Goal: Transaction & Acquisition: Purchase product/service

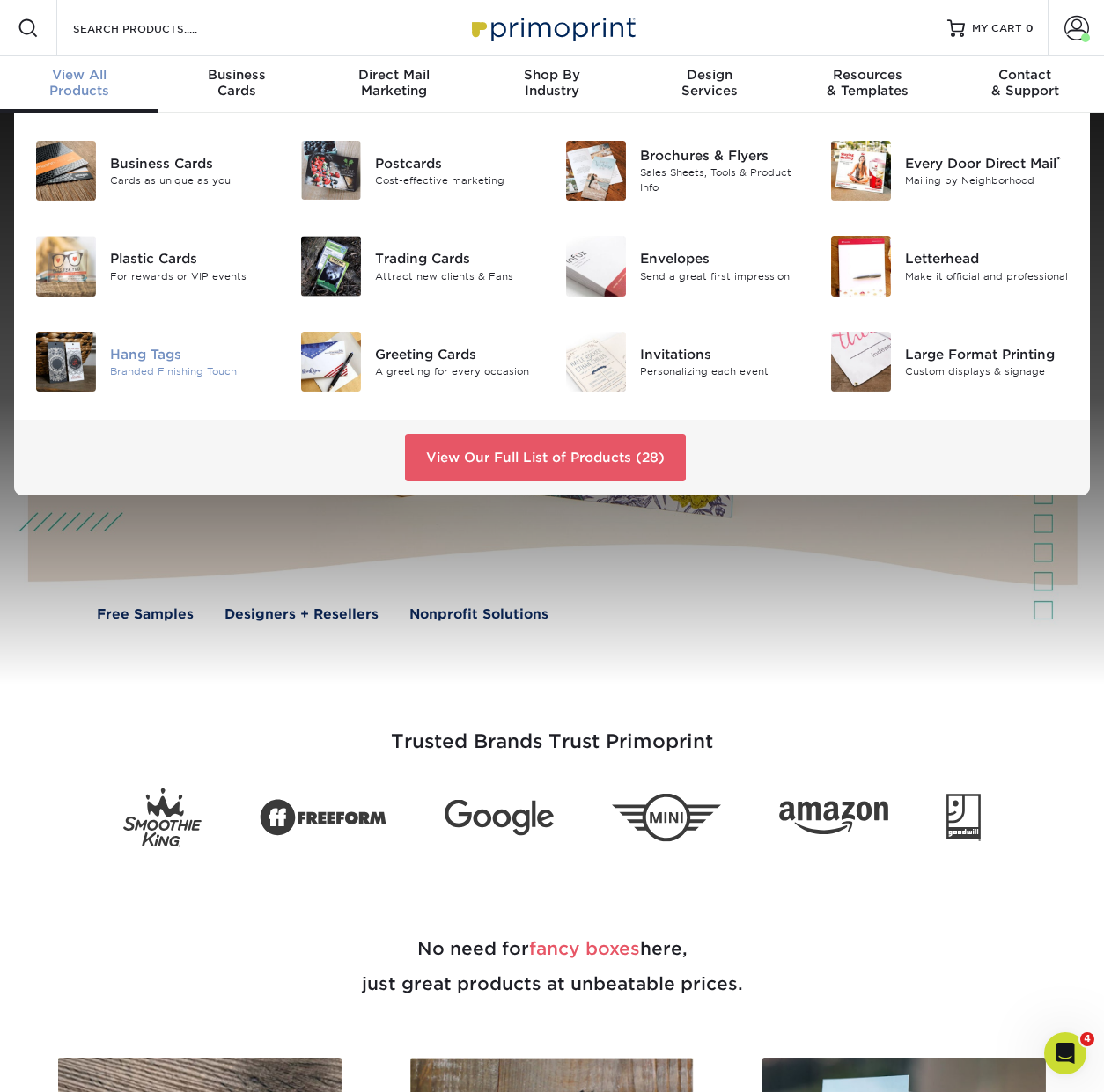
click at [155, 364] on div "Branded Finishing Touch" at bounding box center [192, 372] width 164 height 15
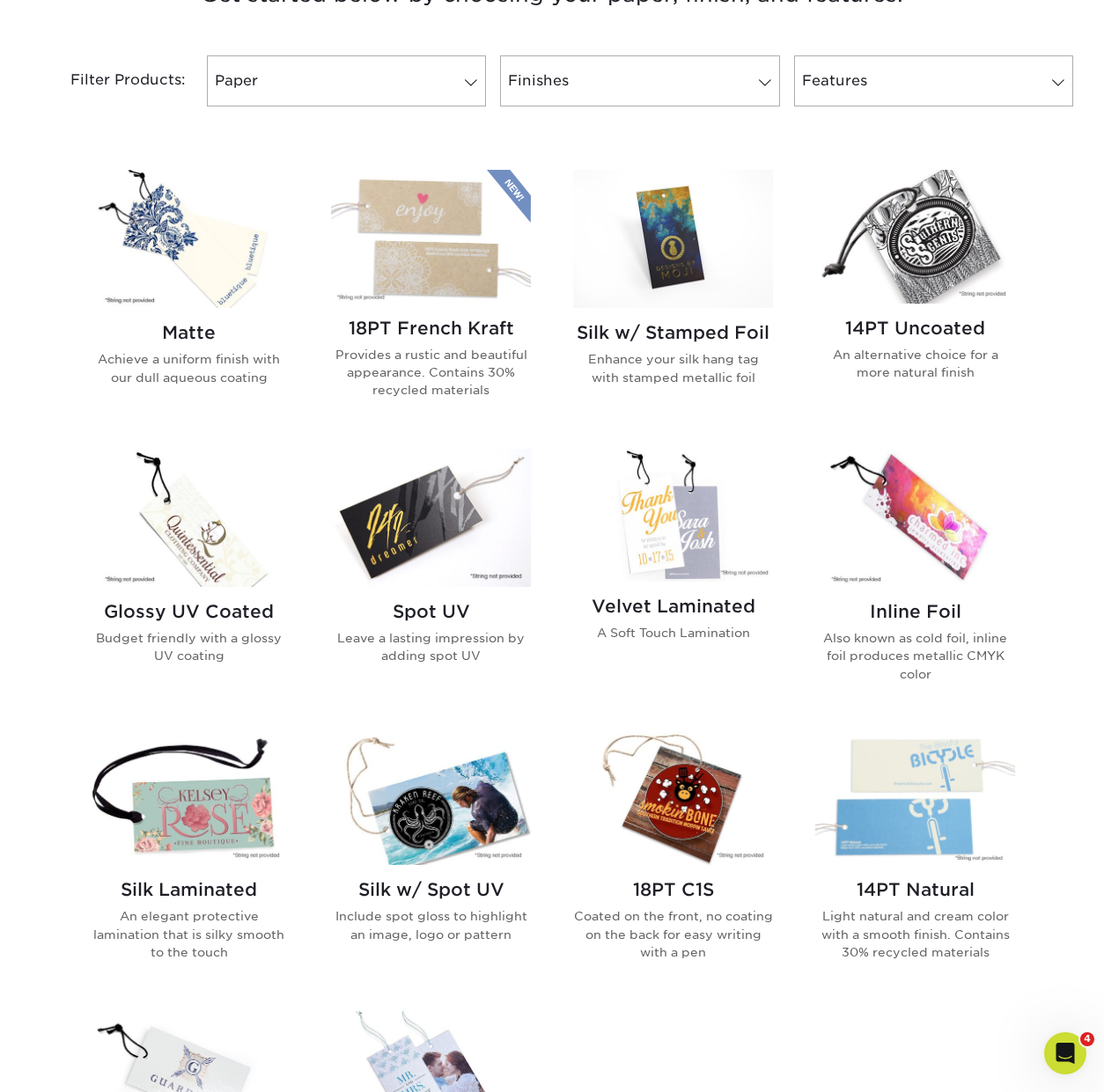
scroll to position [718, 0]
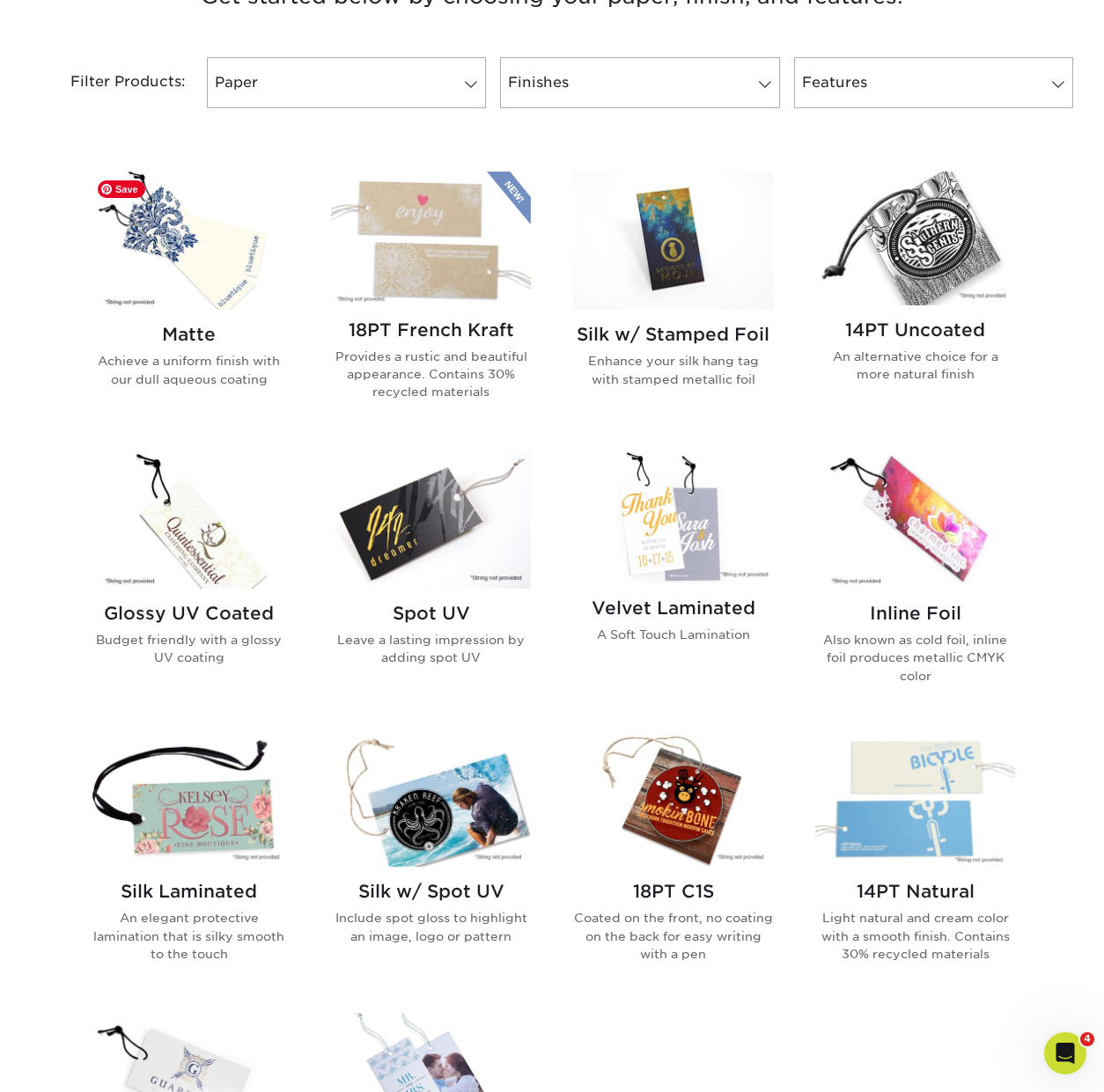
click at [188, 284] on img at bounding box center [189, 240] width 199 height 138
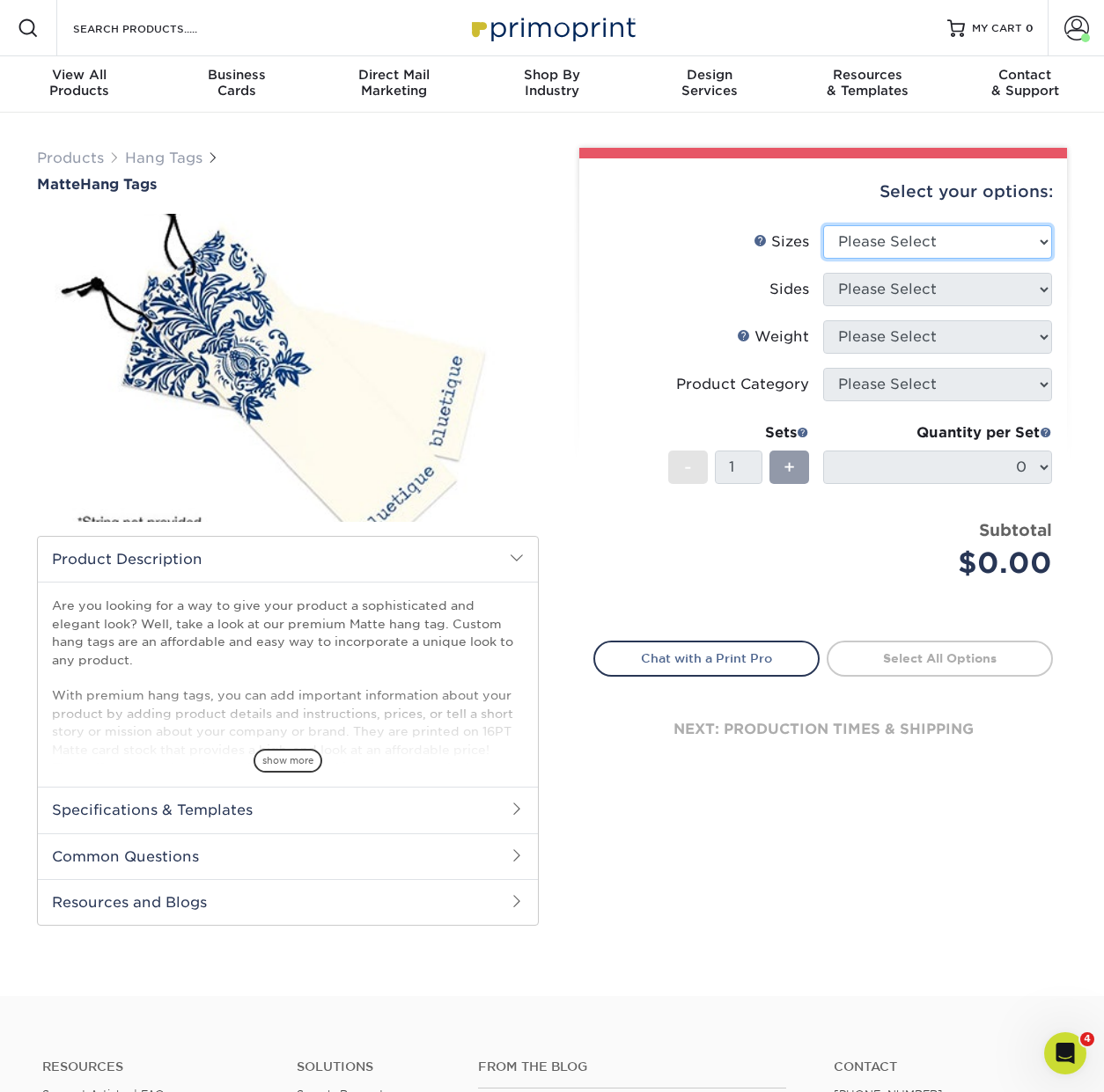
select select "2.00x3.50"
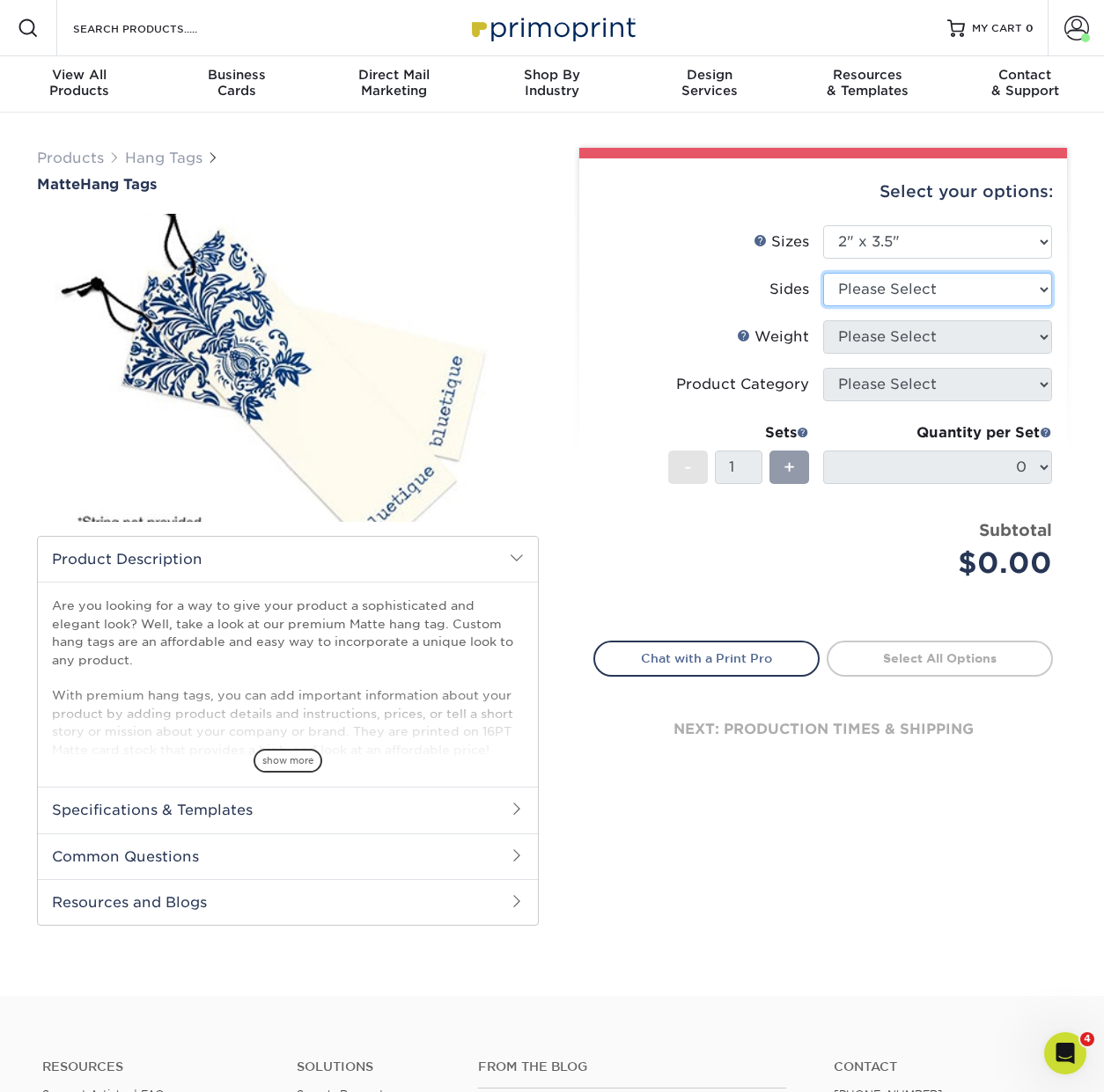
select select "13abbda7-1d64-4f25-8bb2-c179b224825d"
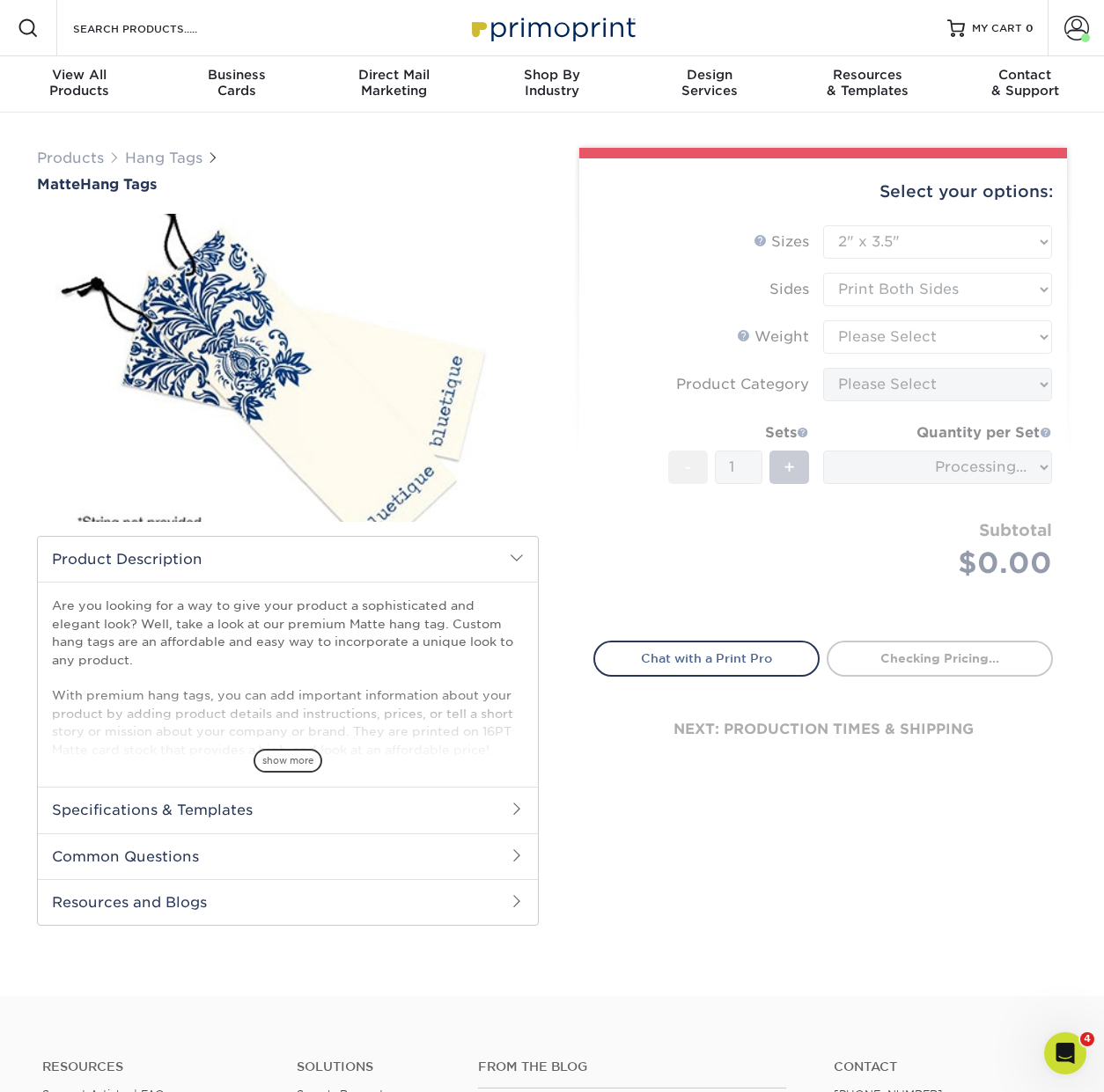
click at [926, 338] on form "Sizes Help Sizes Please Select 1.5" x 3.5" 1.75" x 3.5" 2" x 2" 2" x 3.5" 2" x …" at bounding box center [823, 423] width 459 height 395
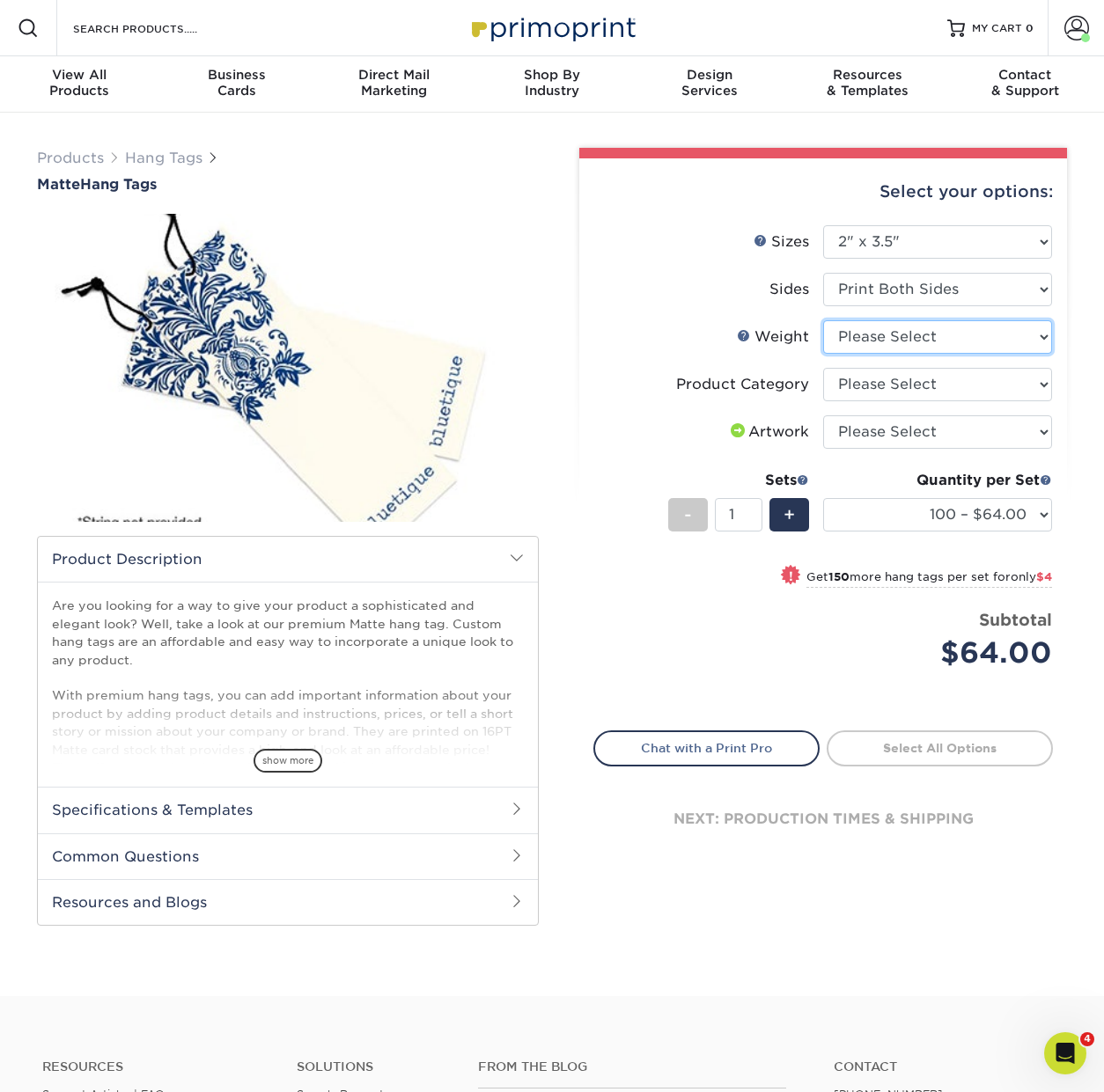
select select "16PT"
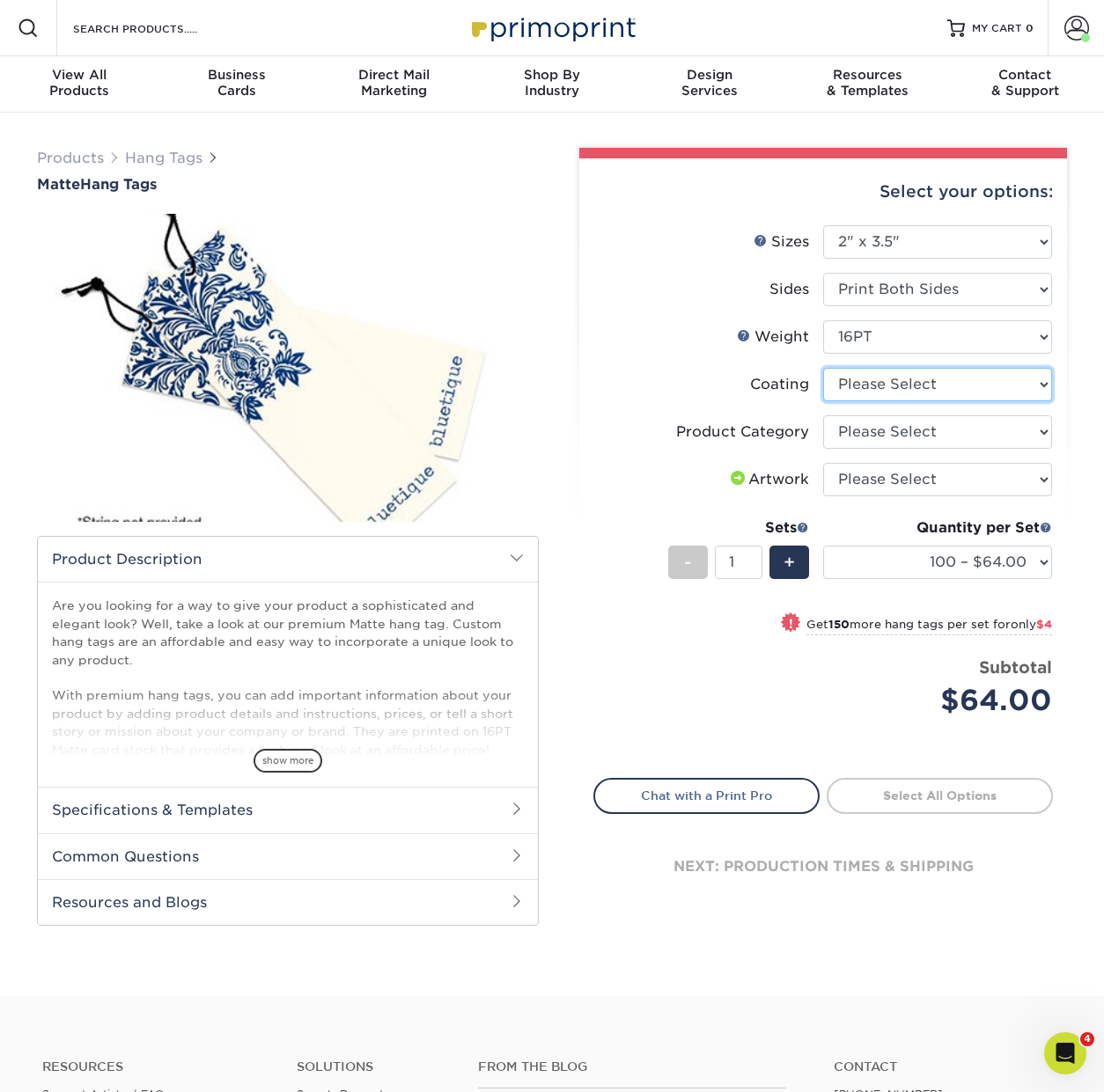
select select "121bb7b5-3b4d-429f-bd8d-bbf80e953313"
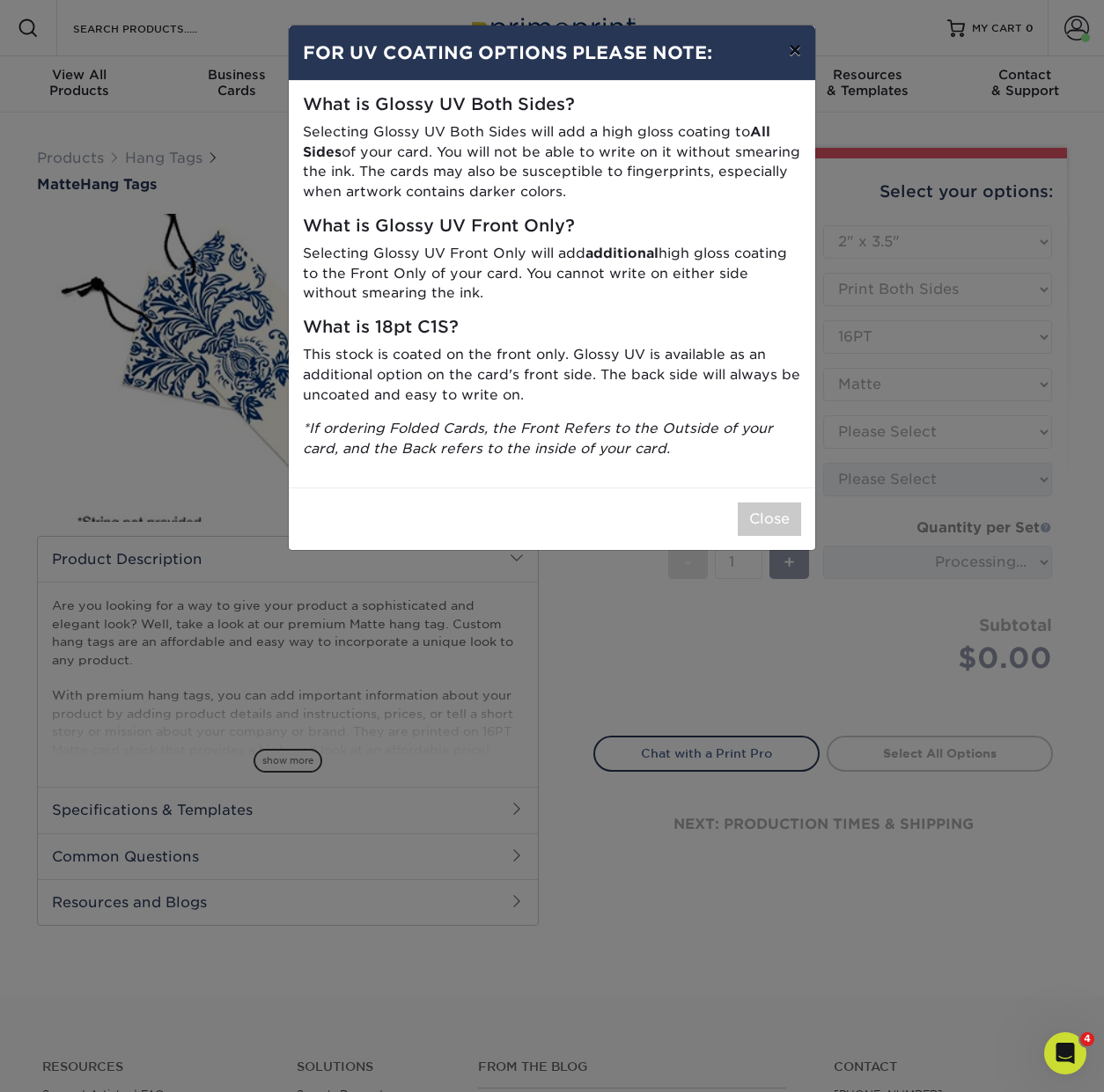
click at [792, 50] on button "×" at bounding box center [794, 50] width 40 height 49
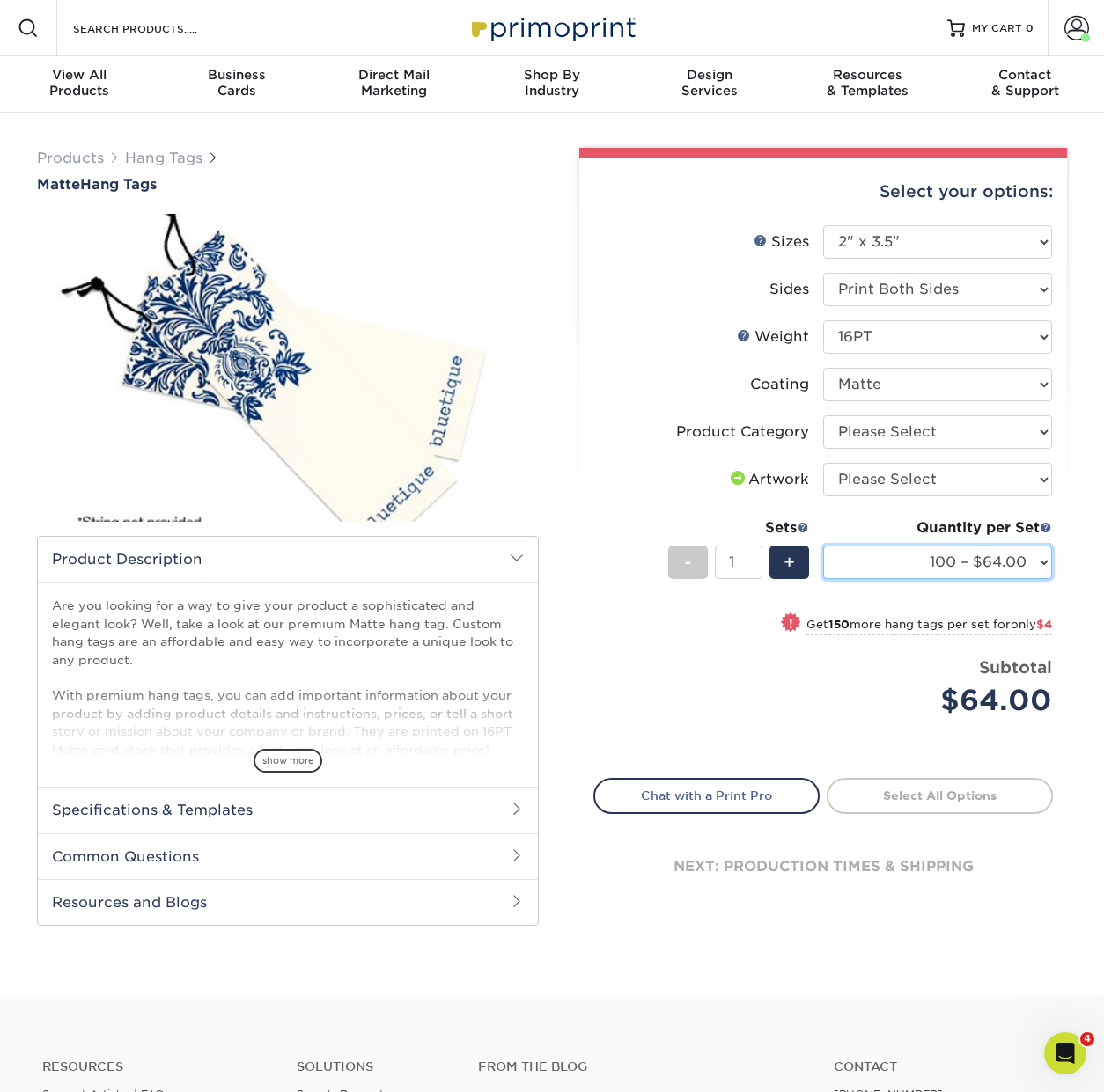
select select "250 – $68.00"
select select "428aa75b-4ae7-4398-9e0a-74f4b33909ed"
